Goal: Check status

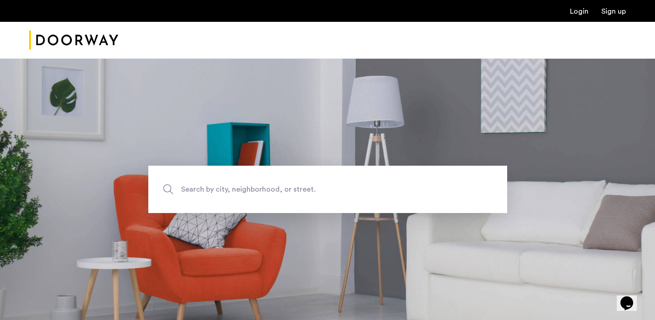
click at [572, 10] on link "Login" at bounding box center [579, 11] width 19 height 7
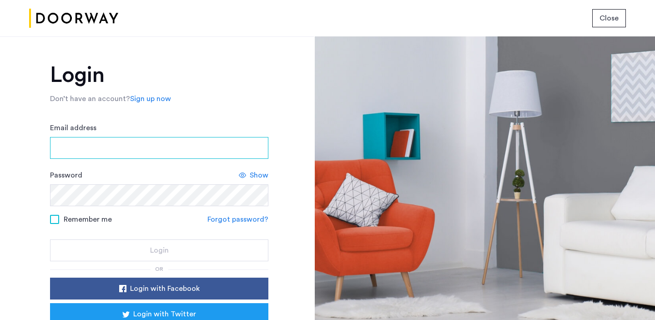
type input "**********"
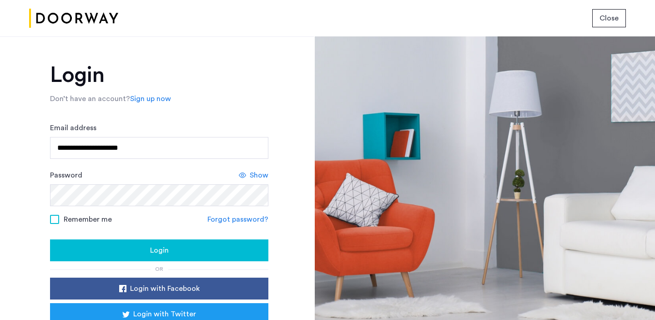
click at [152, 249] on span "Login" at bounding box center [159, 250] width 19 height 11
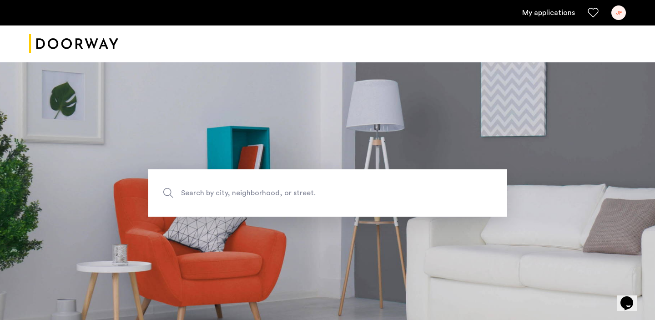
click at [548, 9] on link "My applications" at bounding box center [548, 12] width 53 height 11
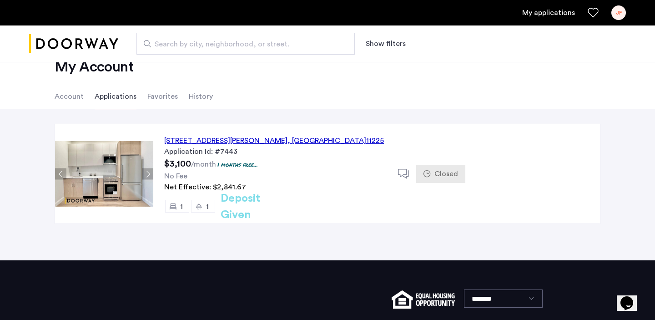
scroll to position [25, 0]
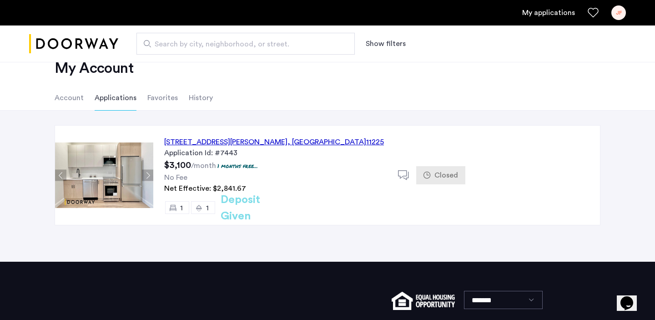
click at [151, 96] on li "Favorites" at bounding box center [162, 97] width 30 height 25
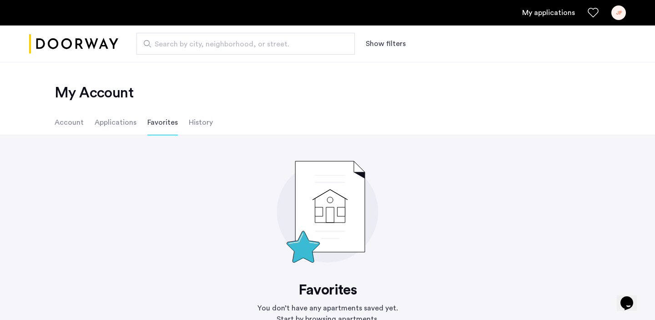
click at [200, 121] on li "History" at bounding box center [201, 122] width 24 height 25
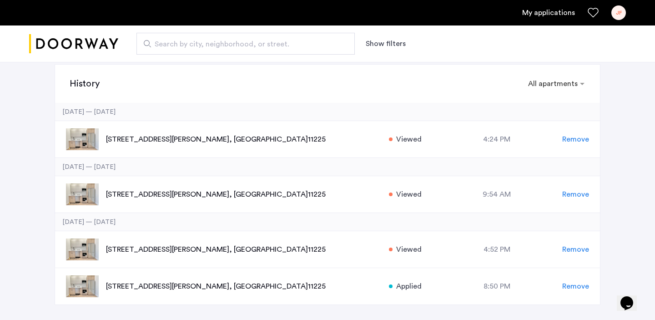
scroll to position [85, 0]
click at [190, 138] on p "268 Sullivan Place, Unit 3D, Brooklyn , NY 11225" at bounding box center [242, 139] width 273 height 11
